Goal: Information Seeking & Learning: Learn about a topic

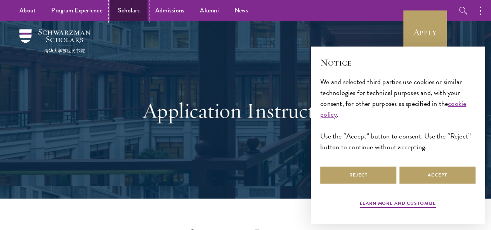
click at [130, 12] on link "Scholars" at bounding box center [128, 10] width 37 height 21
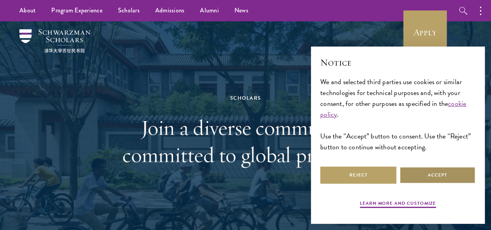
click at [430, 169] on button "Accept" at bounding box center [437, 174] width 76 height 17
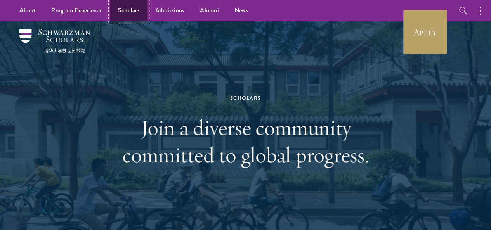
click at [130, 12] on link "Scholars" at bounding box center [128, 10] width 37 height 21
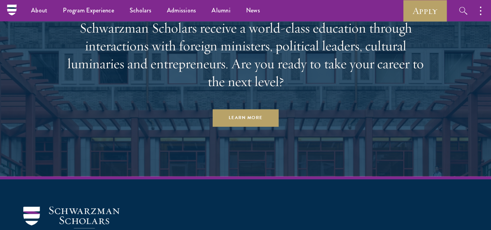
scroll to position [1729, 0]
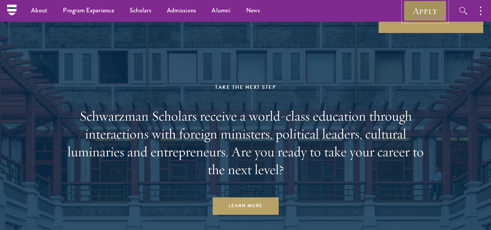
click at [426, 10] on link "Apply" at bounding box center [424, 10] width 43 height 21
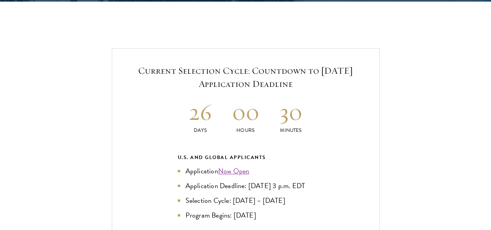
scroll to position [1610, 0]
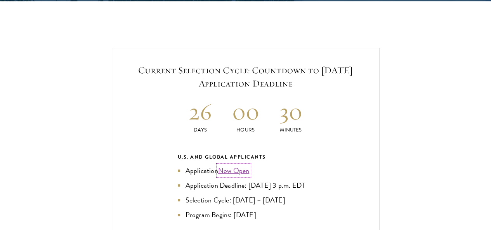
click at [247, 165] on link "Now Open" at bounding box center [233, 170] width 31 height 10
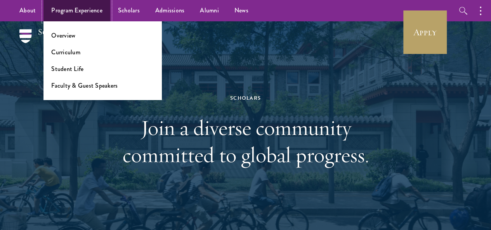
click at [78, 19] on link "Program Experience" at bounding box center [76, 10] width 67 height 21
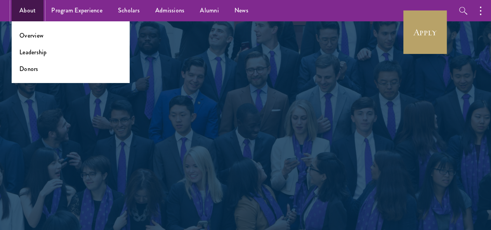
click at [29, 8] on link "About" at bounding box center [28, 10] width 32 height 21
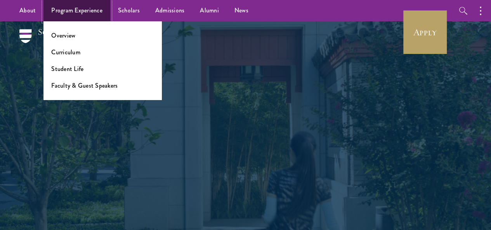
click at [90, 12] on link "Program Experience" at bounding box center [76, 10] width 67 height 21
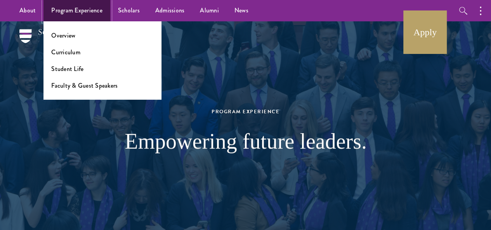
click at [81, 7] on link "Program Experience" at bounding box center [76, 10] width 67 height 21
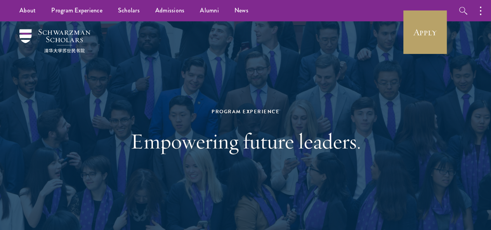
scroll to position [201, 0]
